Goal: Task Accomplishment & Management: Manage account settings

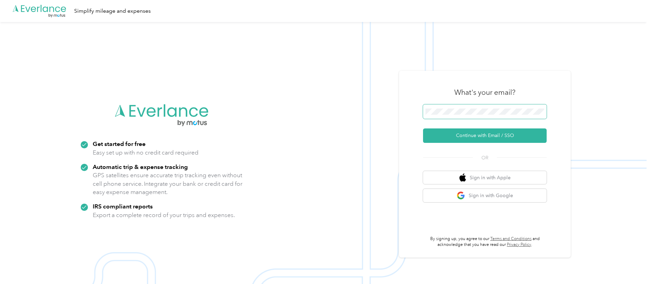
click at [484, 106] on span at bounding box center [485, 111] width 124 height 14
click at [479, 132] on button "Continue with Email / SSO" at bounding box center [485, 135] width 124 height 14
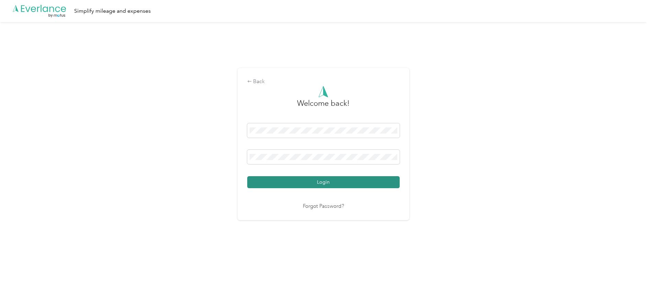
click at [324, 185] on button "Login" at bounding box center [323, 182] width 152 height 12
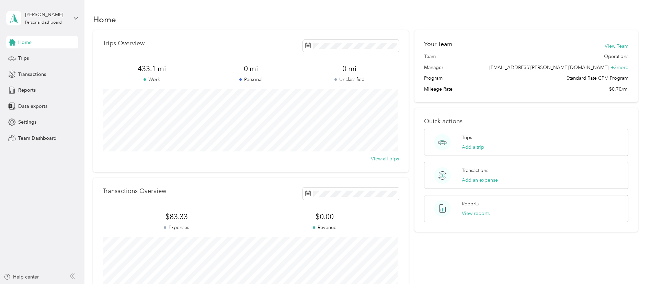
click at [76, 17] on icon at bounding box center [75, 18] width 5 height 5
click at [45, 58] on div "Team dashboard" at bounding box center [98, 56] width 174 height 12
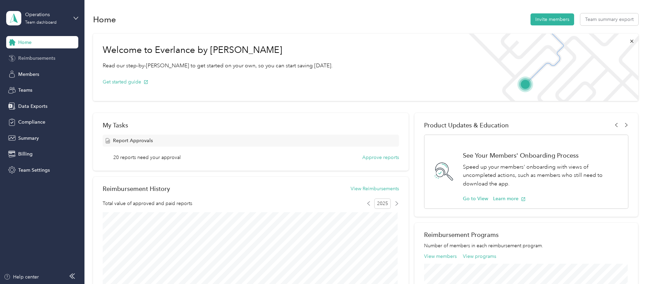
click at [35, 61] on span "Reimbursements" at bounding box center [36, 58] width 37 height 7
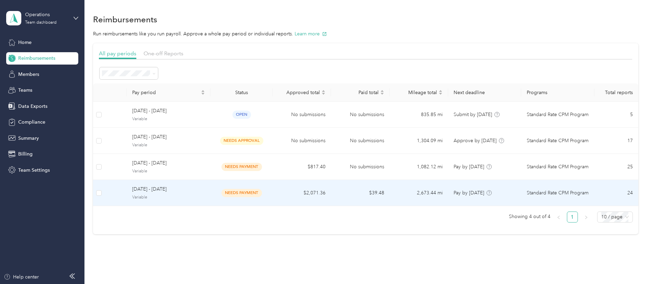
click at [273, 194] on td "$2,071.36" at bounding box center [302, 193] width 58 height 26
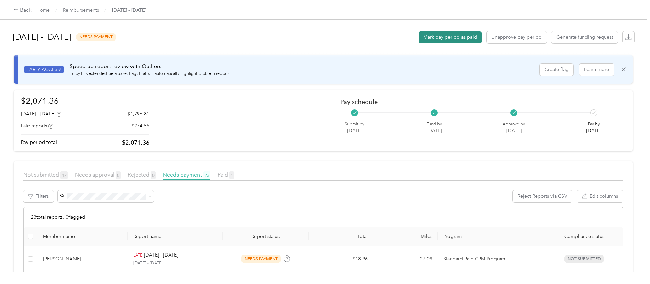
click at [449, 40] on button "Mark pay period as paid" at bounding box center [450, 37] width 63 height 12
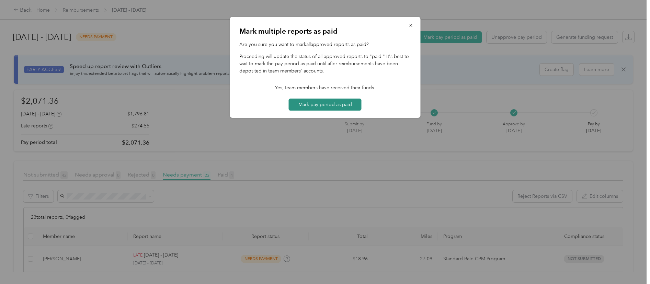
click at [306, 105] on button "Mark pay period as paid" at bounding box center [325, 105] width 73 height 12
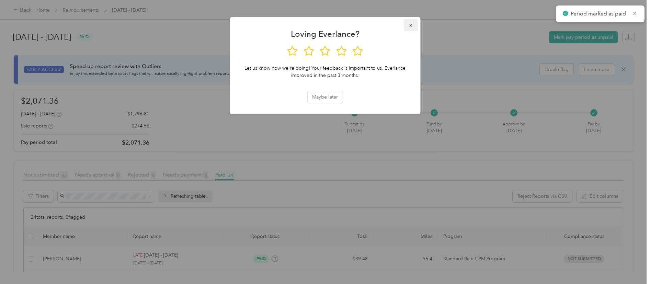
click at [410, 25] on icon "button" at bounding box center [410, 25] width 3 height 3
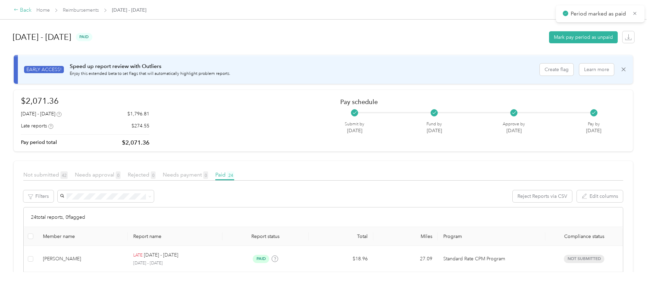
click at [22, 11] on div "Back" at bounding box center [23, 10] width 18 height 8
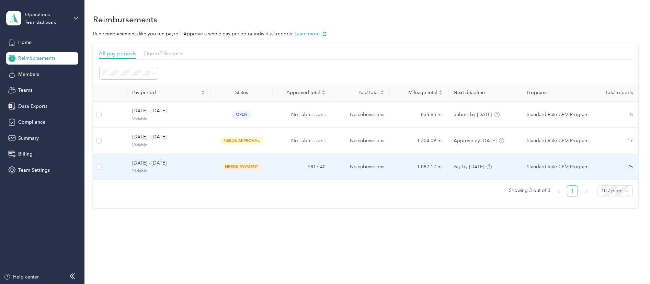
click at [210, 168] on td "needs payment" at bounding box center [241, 167] width 62 height 26
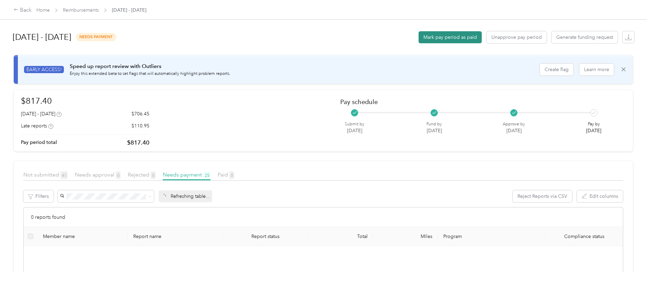
click at [438, 38] on button "Mark pay period as paid" at bounding box center [450, 37] width 63 height 12
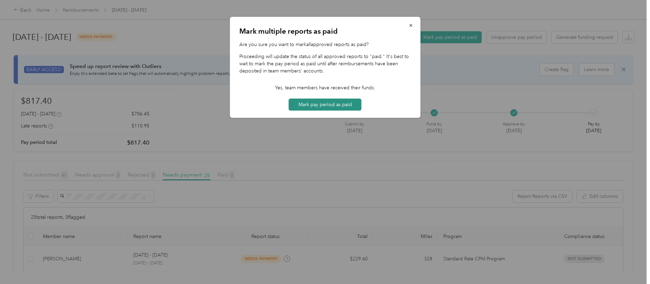
click at [339, 103] on button "Mark pay period as paid" at bounding box center [325, 105] width 73 height 12
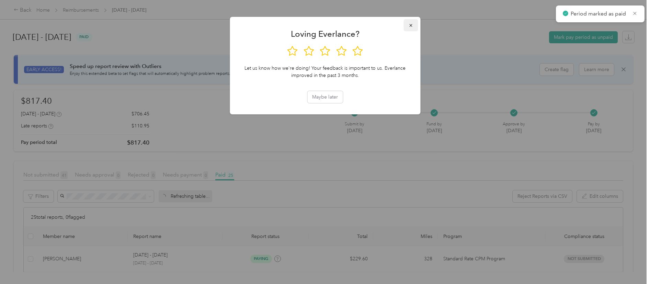
click at [411, 25] on icon "button" at bounding box center [410, 25] width 5 height 5
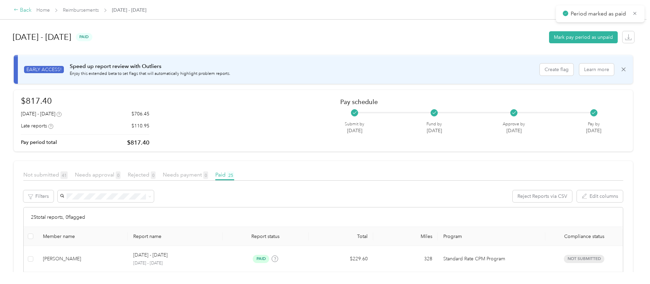
click at [26, 11] on div "Back" at bounding box center [23, 10] width 18 height 8
